Goal: Transaction & Acquisition: Purchase product/service

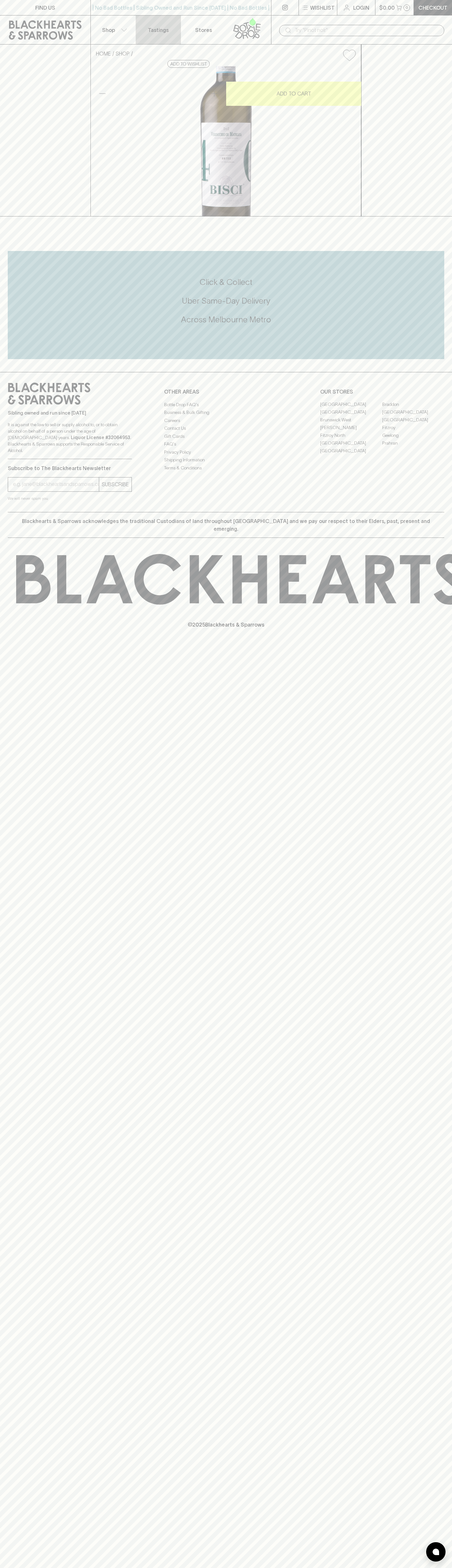
click at [167, 29] on p "Tastings" at bounding box center [158, 30] width 21 height 8
click at [440, 1567] on html "FIND US | No Bad Bottles | Sibling Owned and Run Since 2006 | No Bad Bottles | …" at bounding box center [226, 784] width 452 height 1568
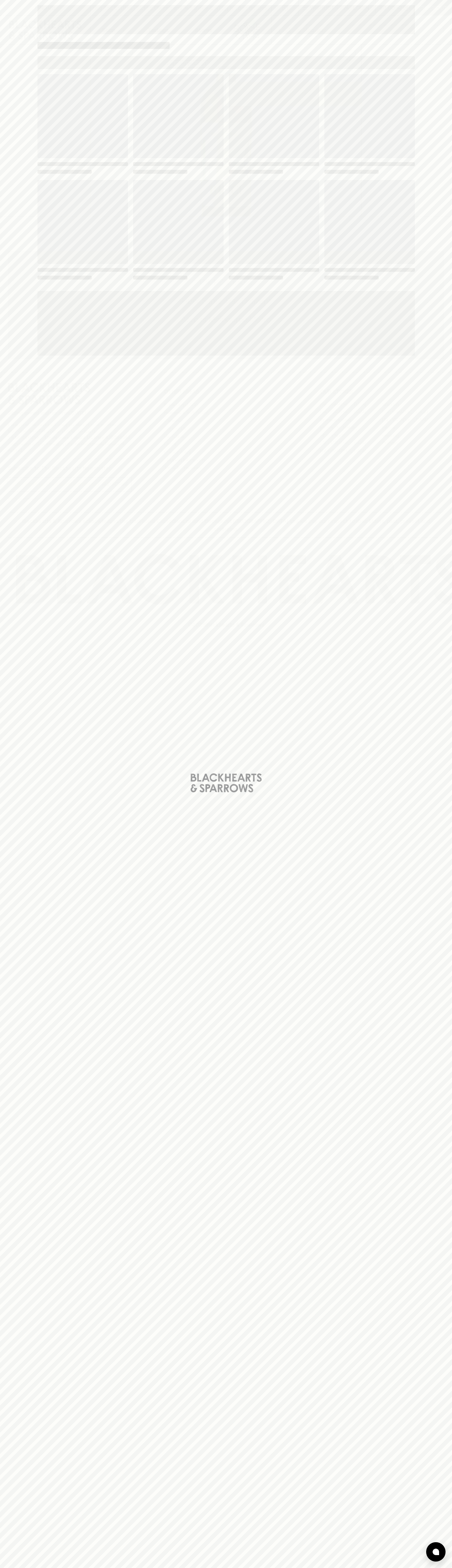
click at [372, 1567] on html "FIND US | No Bad Bottles | Sibling Owned and Run Since 2006 | No Bad Bottles | …" at bounding box center [226, 784] width 452 height 1568
click at [19, 831] on div "Loading" at bounding box center [226, 784] width 452 height 1568
